Goal: Task Accomplishment & Management: Use online tool/utility

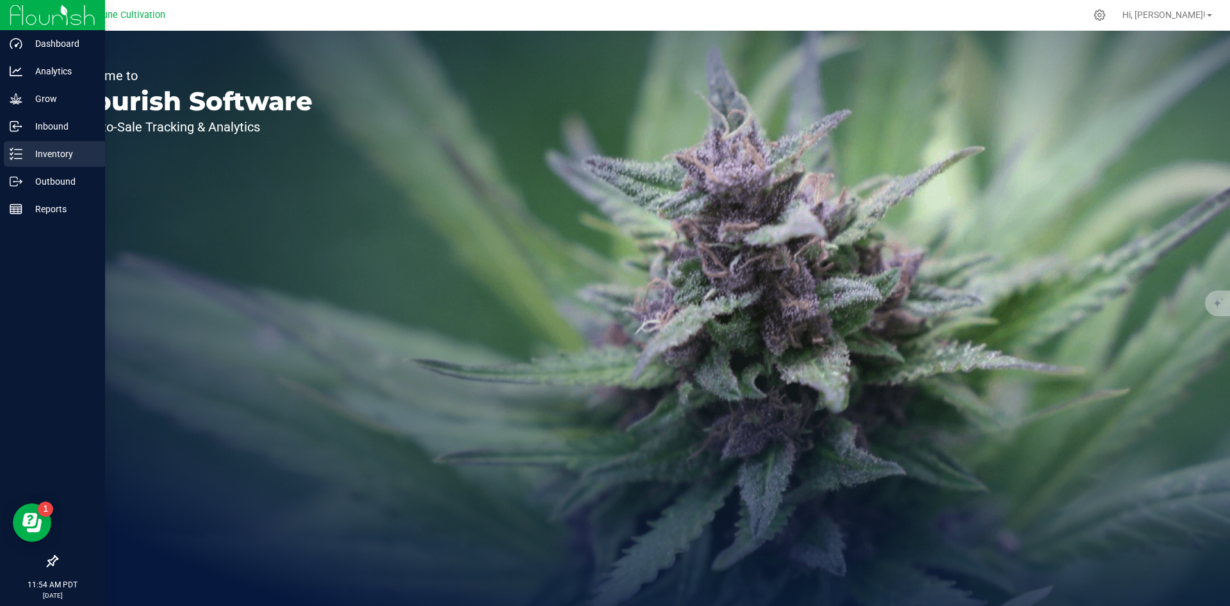
click at [20, 152] on icon at bounding box center [16, 153] width 13 height 13
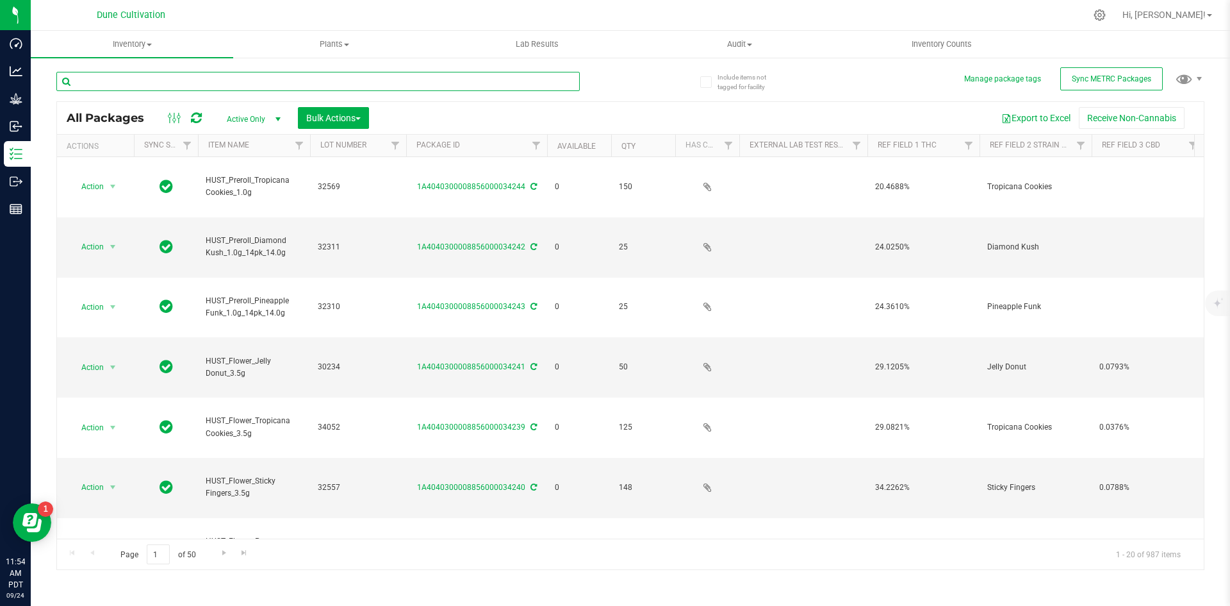
click at [193, 86] on input "text" at bounding box center [318, 81] width 524 height 19
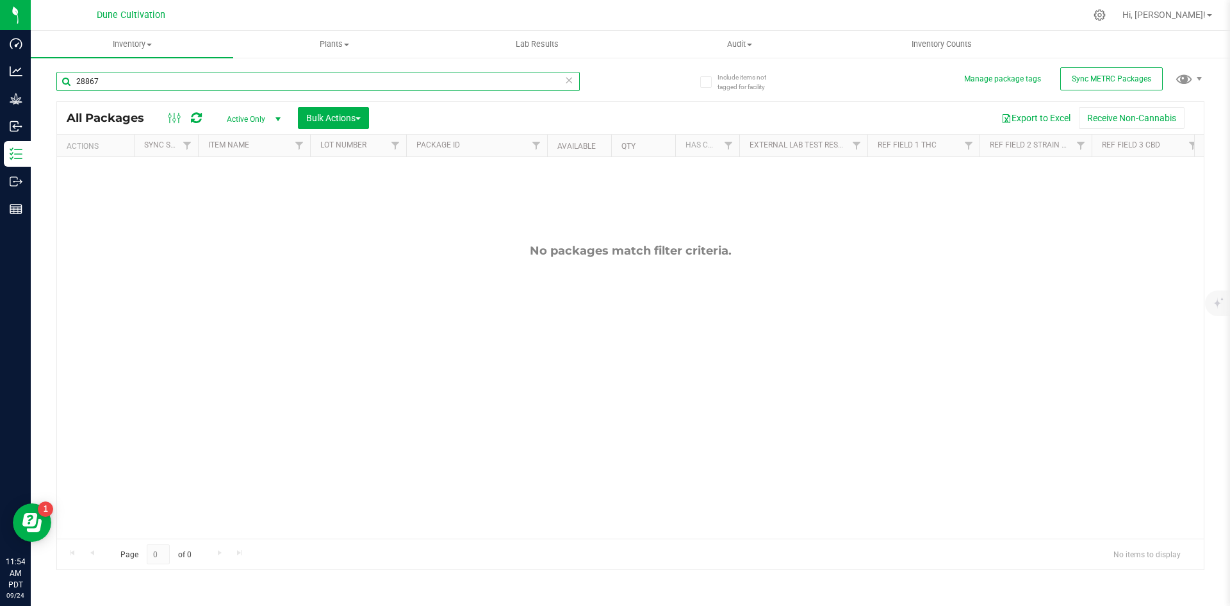
type input "28867"
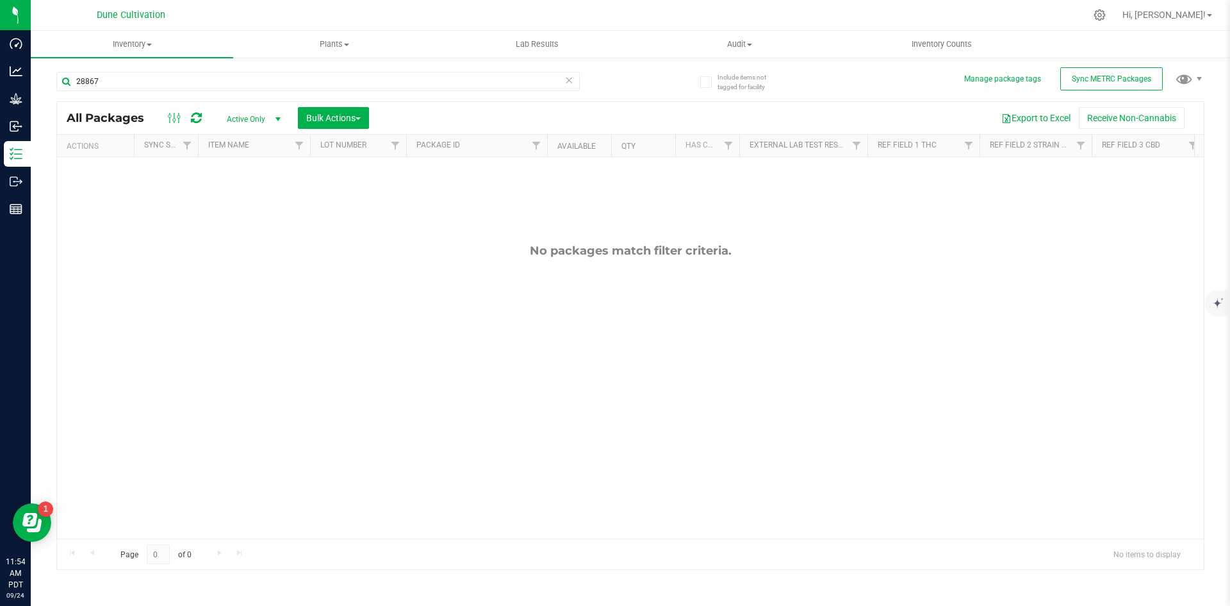
click at [566, 83] on icon at bounding box center [569, 79] width 9 height 15
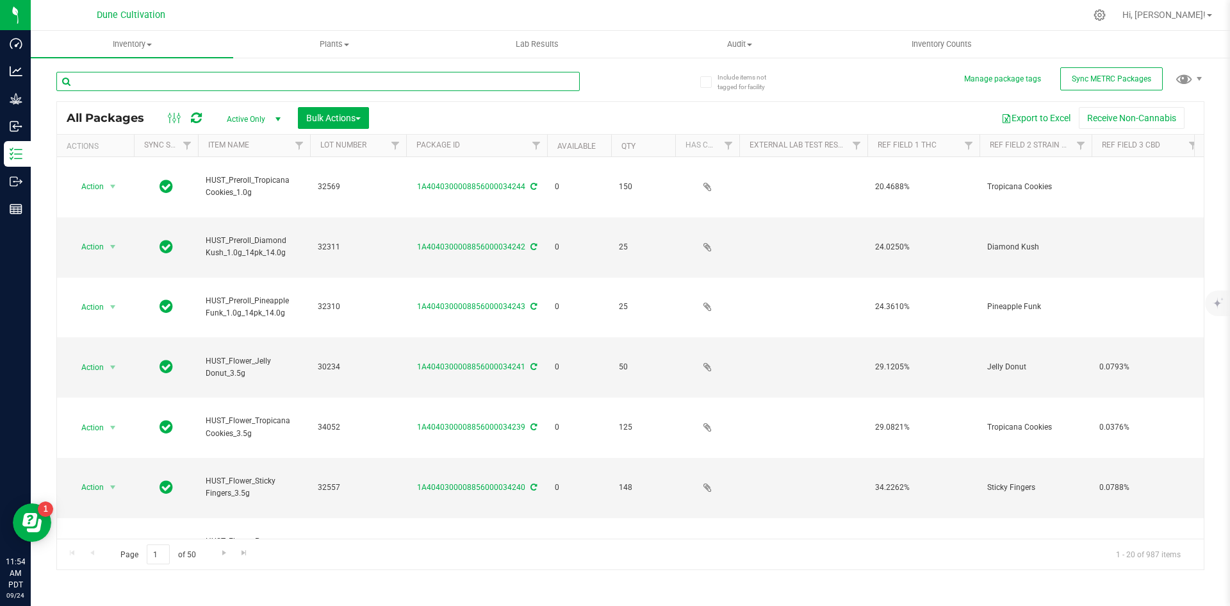
click at [347, 88] on input "text" at bounding box center [318, 81] width 524 height 19
type input "HUST_Flower"
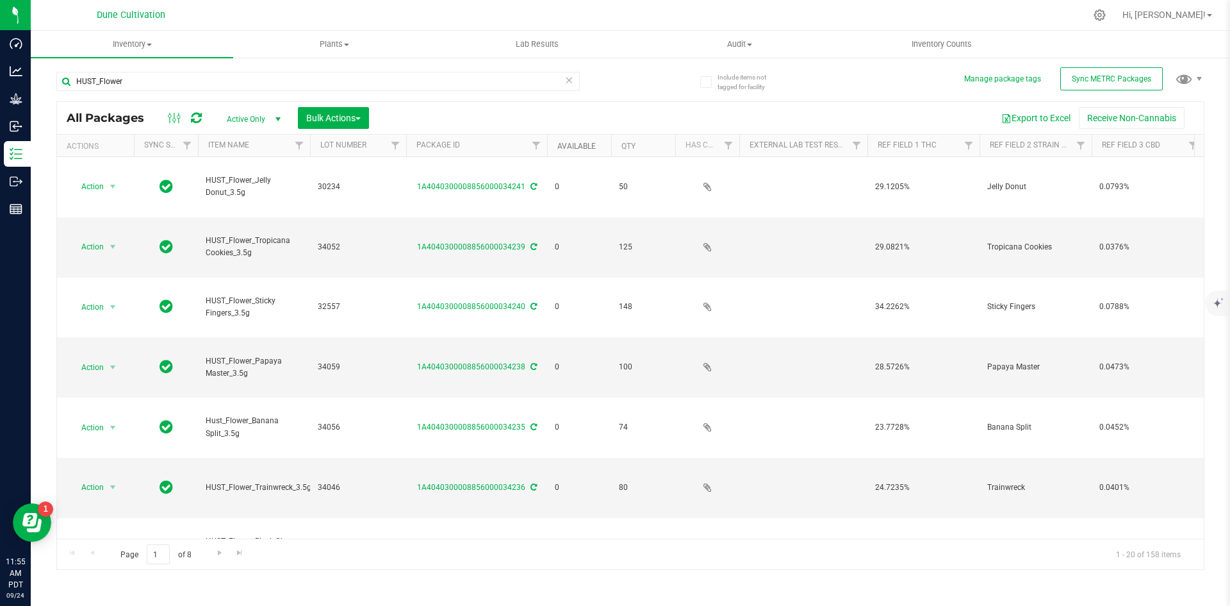
click at [583, 143] on link "Available" at bounding box center [576, 146] width 38 height 9
click at [583, 143] on link "Available" at bounding box center [583, 145] width 53 height 9
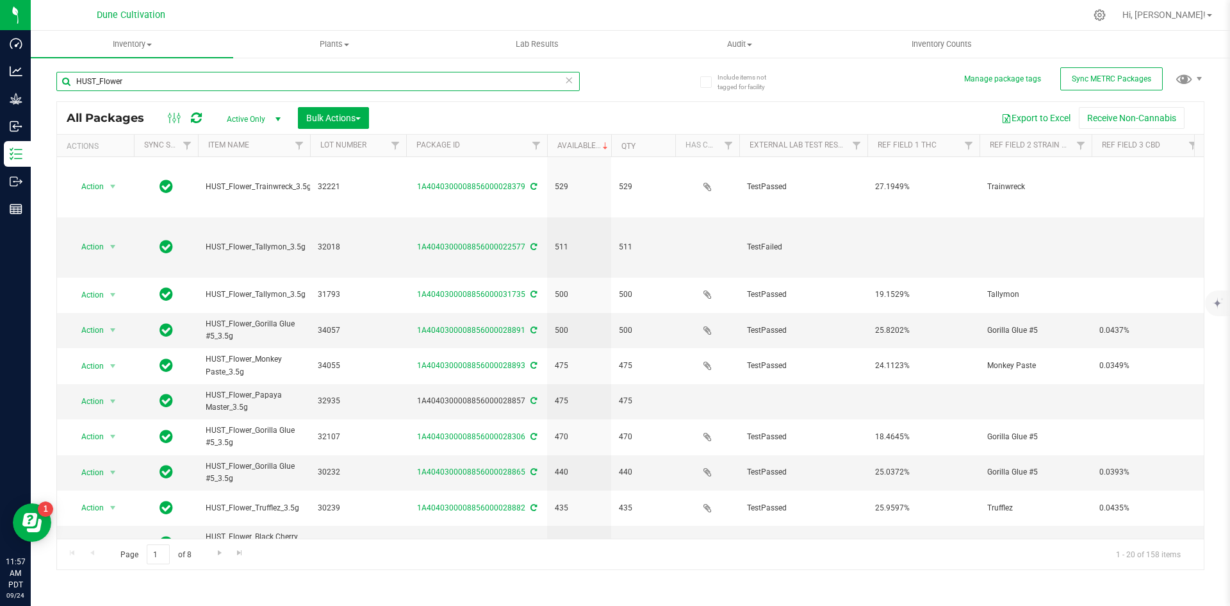
drag, startPoint x: 137, startPoint y: 80, endPoint x: 55, endPoint y: 74, distance: 82.3
click at [55, 74] on div "Include items not tagged for facility Manage package tags Sync METRC Packages H…" at bounding box center [631, 251] width 1200 height 391
type input "HUST_flower"
